Goal: Information Seeking & Learning: Learn about a topic

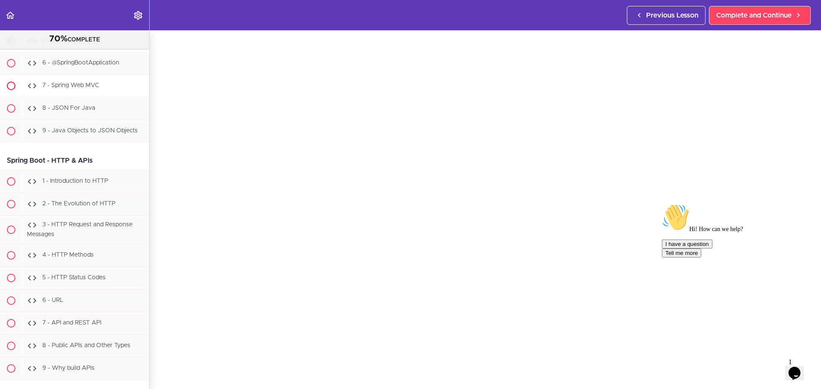
scroll to position [8277, 0]
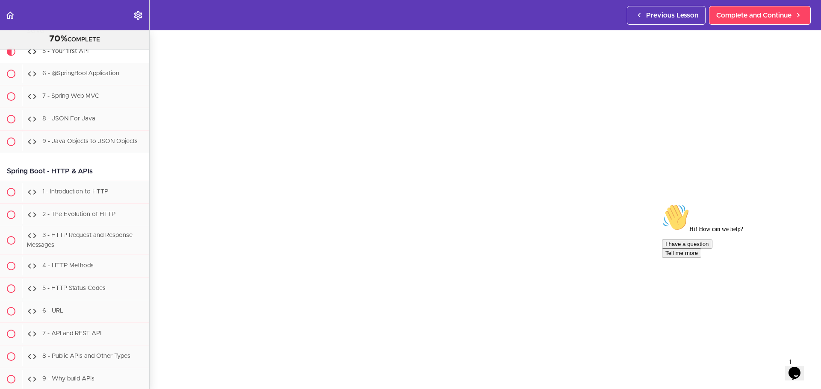
drag, startPoint x: 803, startPoint y: 265, endPoint x: 1460, endPoint y: 464, distance: 686.6
click at [662, 204] on icon "Chat attention grabber" at bounding box center [662, 204] width 0 height 0
click at [799, 368] on img at bounding box center [797, 356] width 53 height 34
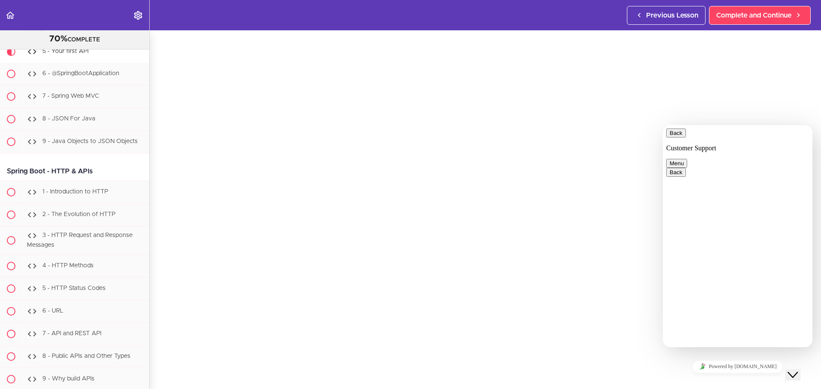
drag, startPoint x: 816, startPoint y: 387, endPoint x: 799, endPoint y: 368, distance: 25.7
click at [798, 370] on icon "Close Chat This icon closes the chat window." at bounding box center [793, 375] width 10 height 10
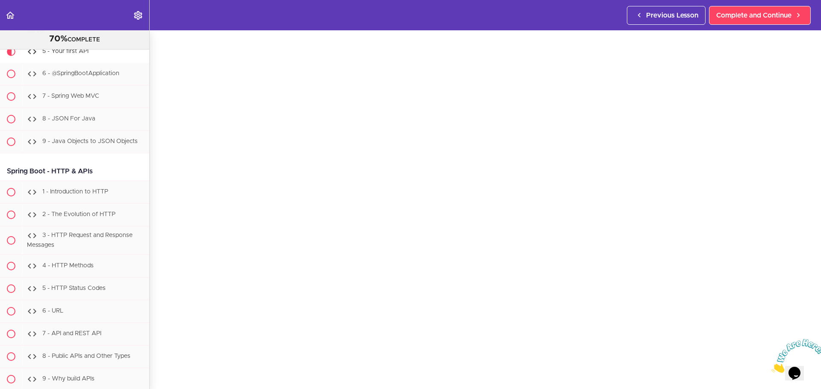
click at [771, 367] on icon "Close" at bounding box center [771, 370] width 0 height 7
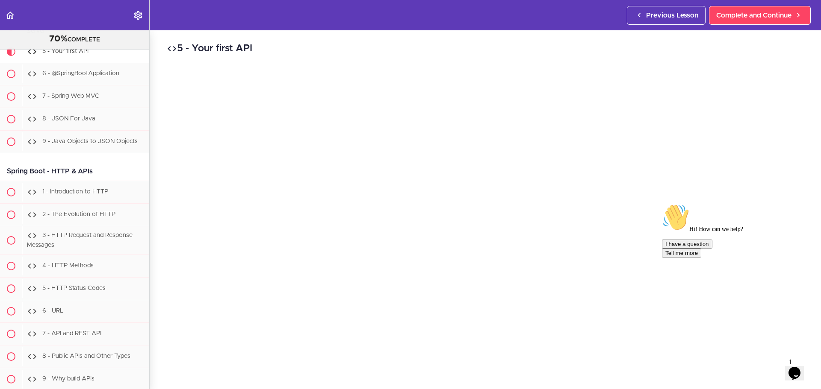
scroll to position [43, 0]
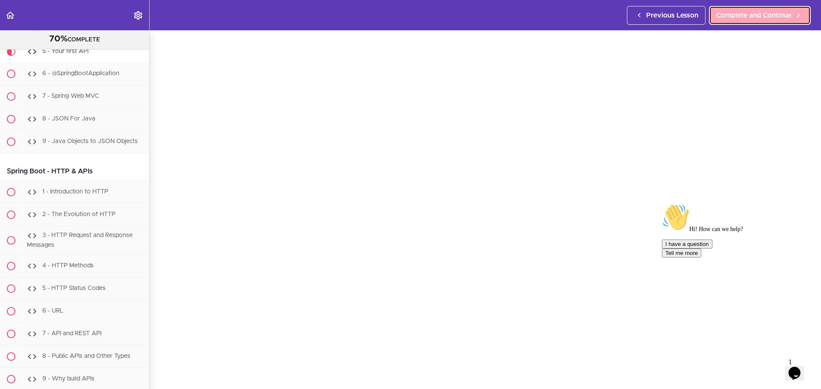
drag, startPoint x: 778, startPoint y: 18, endPoint x: 776, endPoint y: 14, distance: 5.2
click at [777, 18] on span "Complete and Continue" at bounding box center [753, 15] width 75 height 10
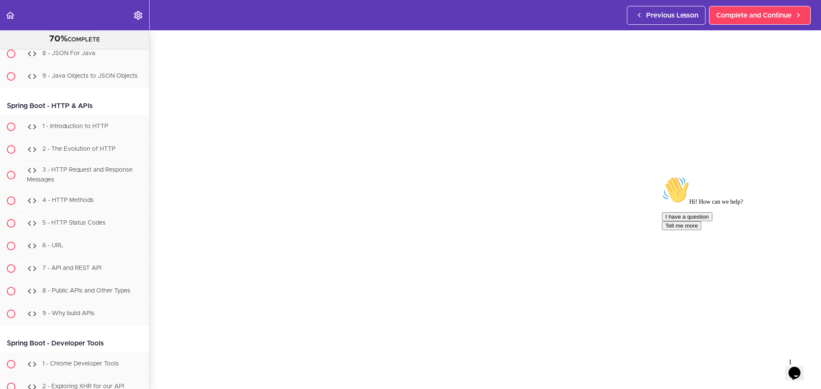
scroll to position [86, 0]
click at [662, 177] on icon "Chat attention grabber" at bounding box center [662, 177] width 0 height 0
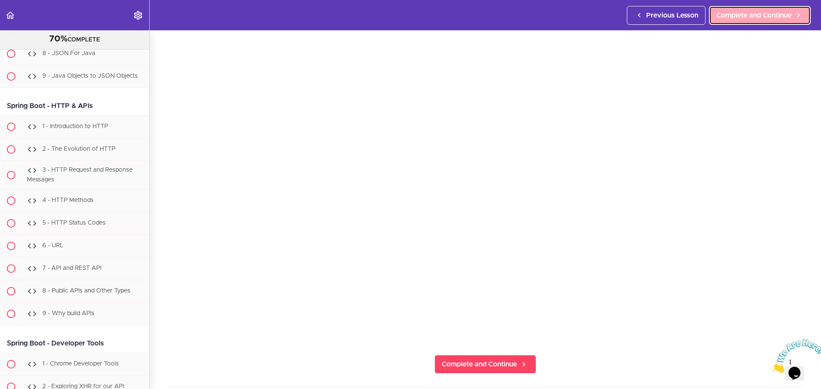
click at [753, 15] on span "Complete and Continue" at bounding box center [753, 15] width 75 height 10
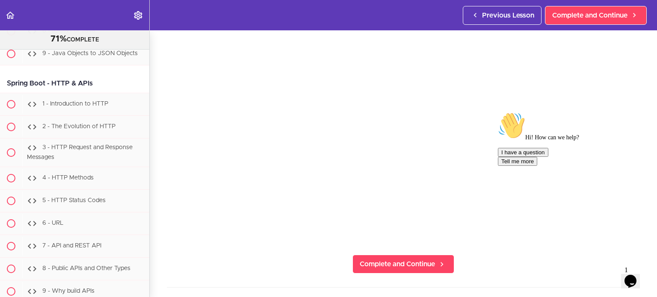
scroll to position [94, 0]
click at [498, 112] on icon "Chat attention grabber" at bounding box center [498, 112] width 0 height 0
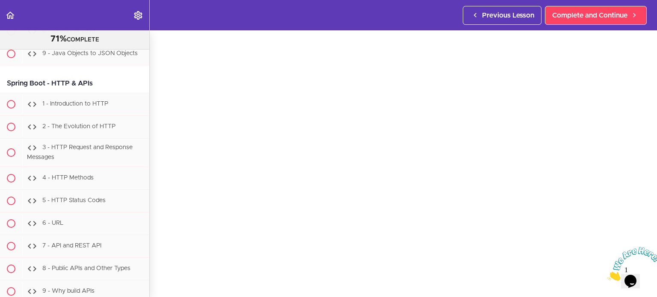
scroll to position [38, 0]
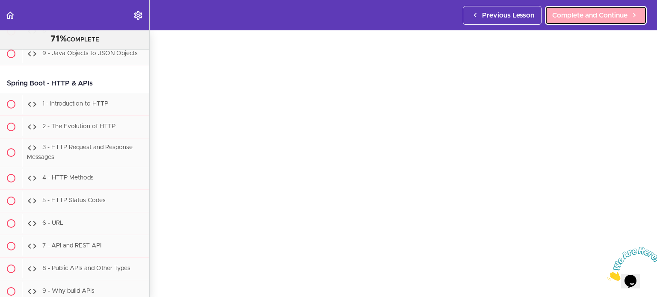
click at [553, 10] on span "Complete and Continue" at bounding box center [589, 15] width 75 height 10
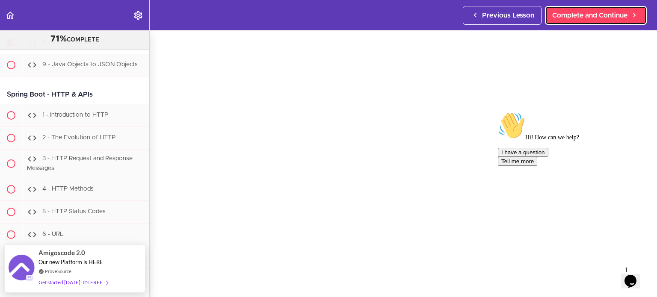
scroll to position [27, 0]
click at [498, 112] on icon "Chat attention grabber" at bounding box center [498, 112] width 0 height 0
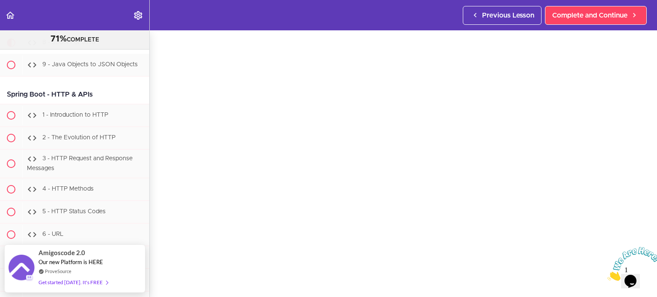
scroll to position [74, 0]
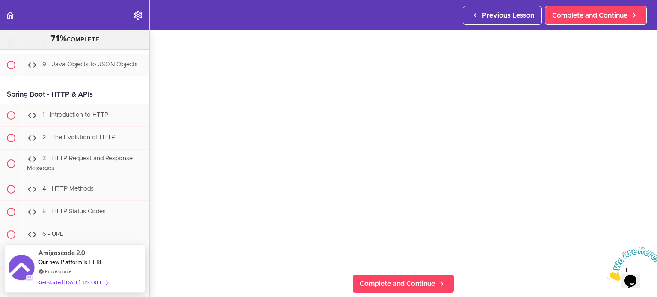
click at [624, 247] on div at bounding box center [630, 264] width 46 height 34
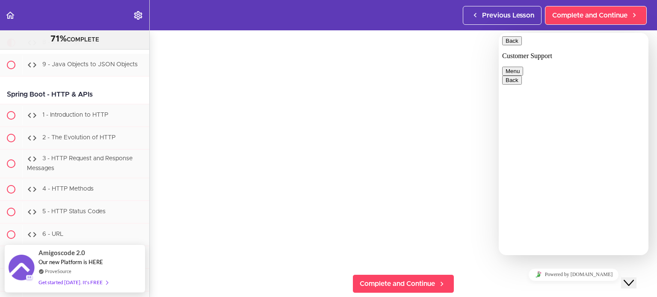
click at [512, 45] on button "Back" at bounding box center [512, 40] width 20 height 9
click at [631, 279] on icon "Close Chat This icon closes the chat window." at bounding box center [628, 283] width 10 height 10
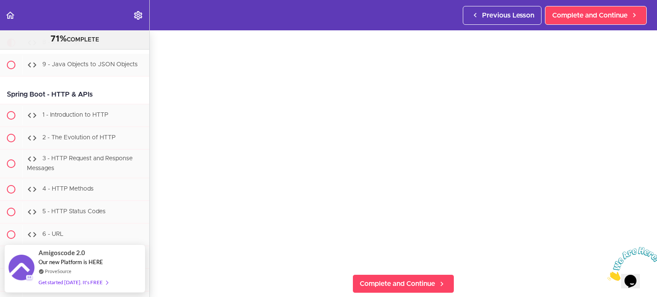
click at [607, 275] on icon "Close" at bounding box center [607, 278] width 0 height 7
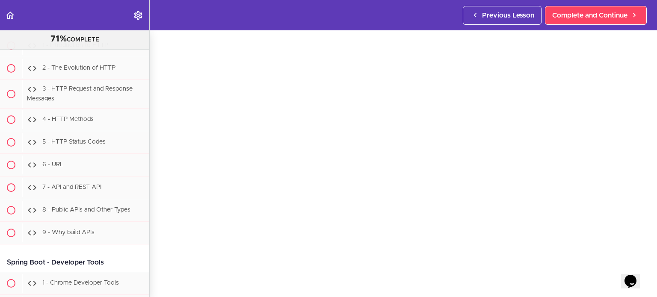
scroll to position [74, 0]
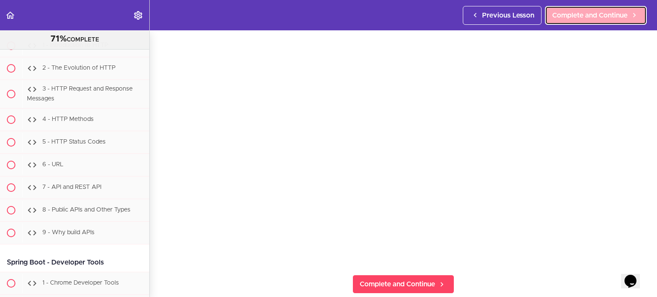
click at [567, 8] on link "Complete and Continue" at bounding box center [596, 15] width 102 height 19
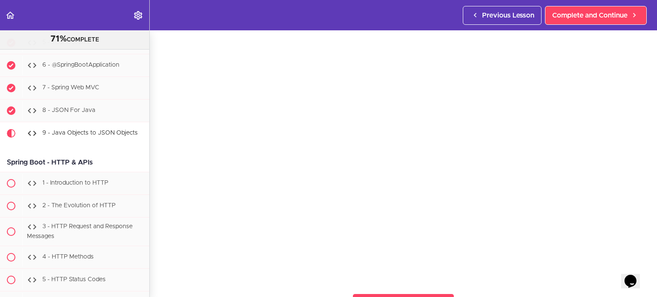
scroll to position [8294, 0]
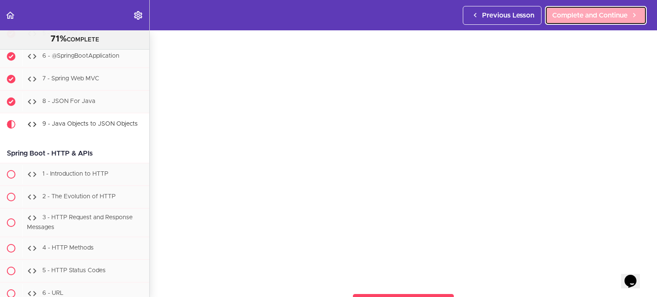
click at [597, 15] on span "Complete and Continue" at bounding box center [589, 15] width 75 height 10
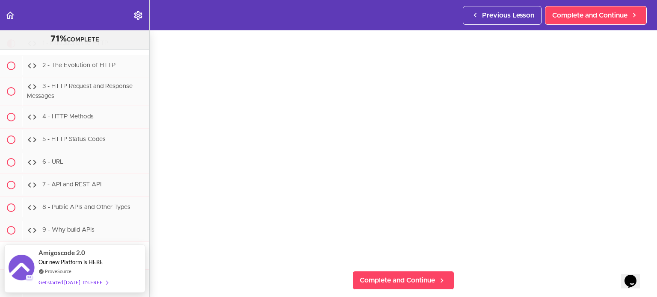
scroll to position [78, 0]
